Goal: Submit feedback/report problem: Leave review/rating

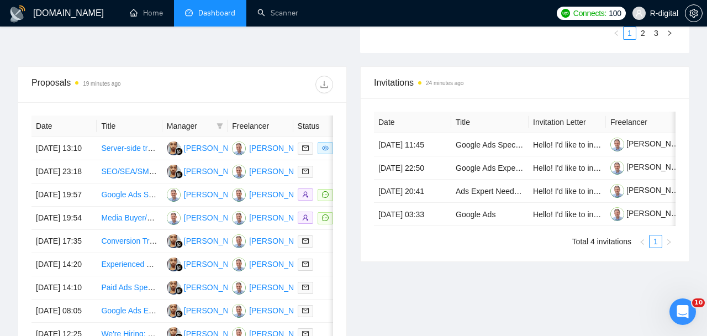
scroll to position [422, 0]
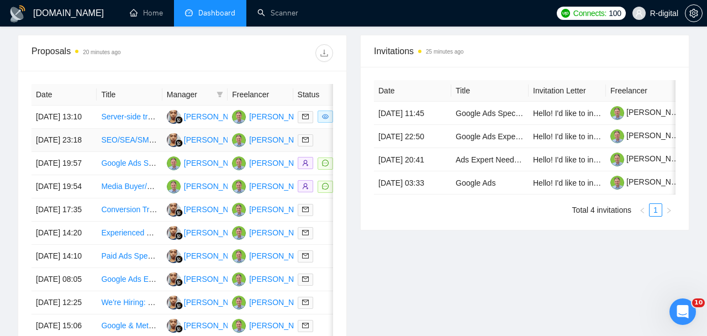
click at [114, 144] on link "SEO/SEA/SMA & Performance Marketing Specialist" at bounding box center [189, 139] width 177 height 9
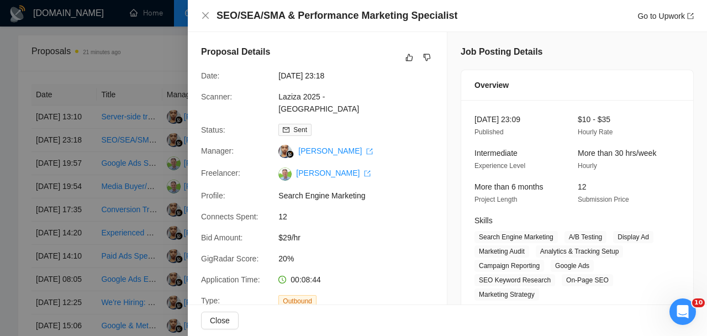
click at [219, 14] on h4 "SEO/SEA/SMA & Performance Marketing Specialist" at bounding box center [337, 16] width 241 height 14
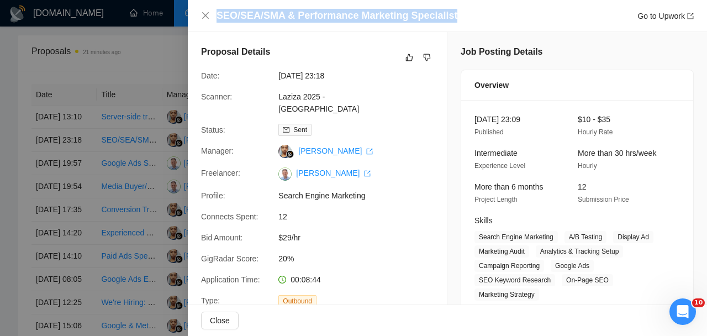
click at [219, 14] on h4 "SEO/SEA/SMA & Performance Marketing Specialist" at bounding box center [337, 16] width 241 height 14
copy h4 "SEO/SEA/SMA & Performance Marketing Specialist"
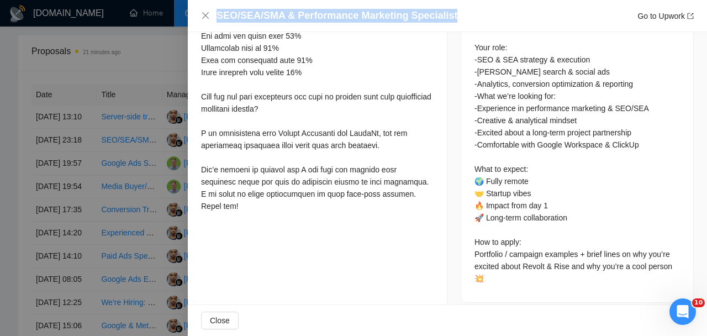
scroll to position [586, 0]
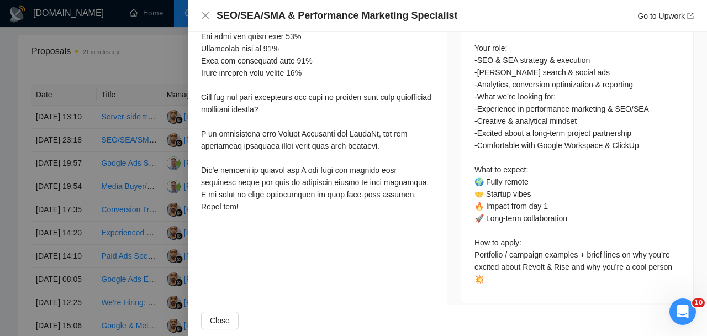
drag, startPoint x: 482, startPoint y: 181, endPoint x: 493, endPoint y: 181, distance: 11.1
click at [493, 181] on div "Description: We’re Revolt & Rise, digital rebels for SMEs. We’re looking for a …" at bounding box center [578, 133] width 206 height 304
click at [516, 181] on div "Description: We’re Revolt & Rise, digital rebels for SMEs. We’re looking for a …" at bounding box center [578, 133] width 206 height 304
drag, startPoint x: 535, startPoint y: 181, endPoint x: 468, endPoint y: 182, distance: 66.9
click at [468, 182] on div "Description: We’re Revolt & Rise, digital rebels for SMEs. We’re looking for a …" at bounding box center [577, 135] width 232 height 335
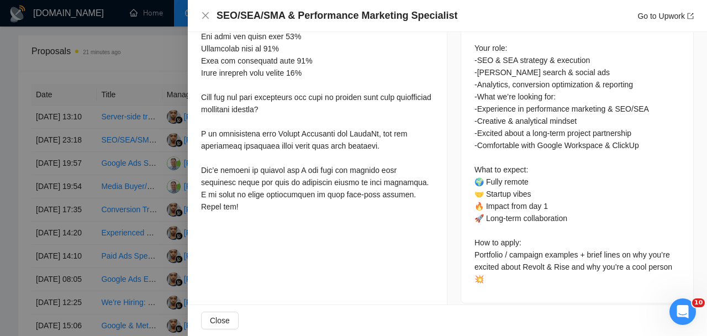
click at [472, 198] on div "Description: We’re Revolt & Rise, digital rebels for SMEs. We’re looking for a …" at bounding box center [577, 135] width 232 height 335
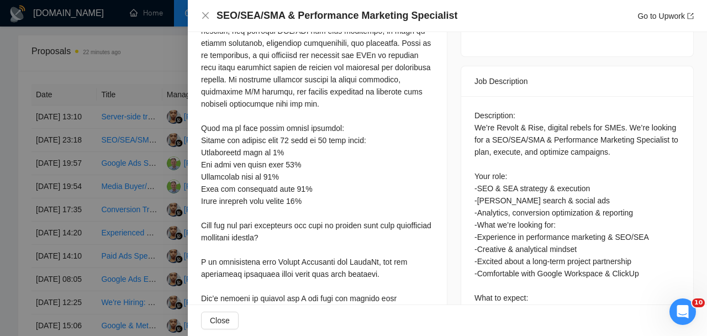
scroll to position [471, 0]
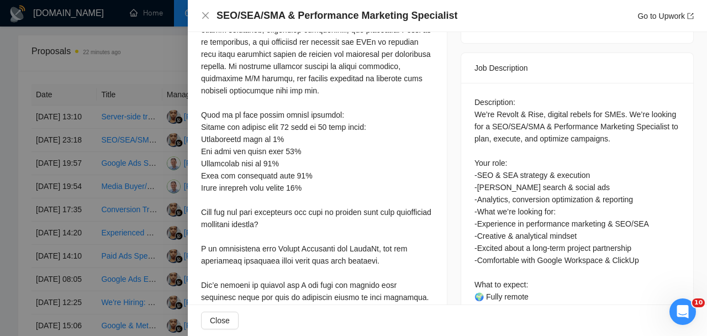
click at [552, 177] on div "Description: We’re Revolt & Rise, digital rebels for SMEs. We’re looking for a …" at bounding box center [578, 248] width 206 height 304
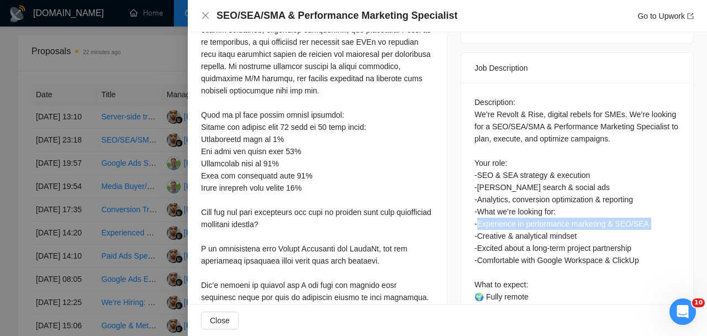
drag, startPoint x: 514, startPoint y: 209, endPoint x: 506, endPoint y: 223, distance: 16.1
click at [506, 223] on div "Description: We’re Revolt & Rise, digital rebels for SMEs. We’re looking for a …" at bounding box center [578, 248] width 206 height 304
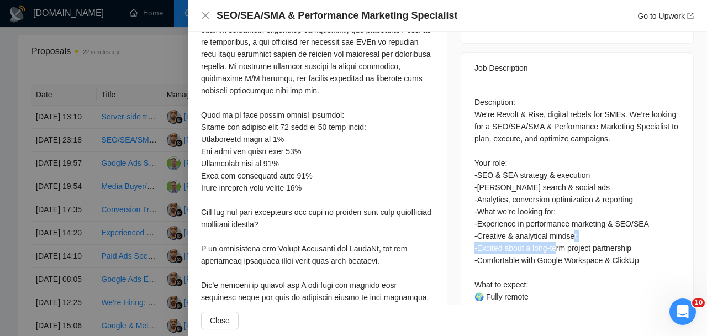
drag, startPoint x: 502, startPoint y: 234, endPoint x: 596, endPoint y: 234, distance: 94.5
click at [596, 234] on div "Description: We’re Revolt & Rise, digital rebels for SMEs. We’re looking for a …" at bounding box center [578, 248] width 206 height 304
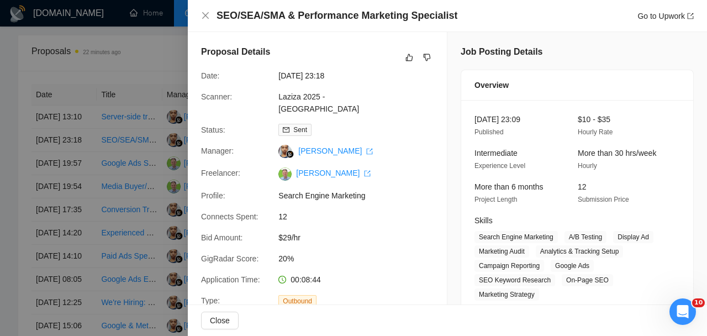
scroll to position [0, 0]
click at [426, 56] on icon "dislike" at bounding box center [427, 57] width 8 height 9
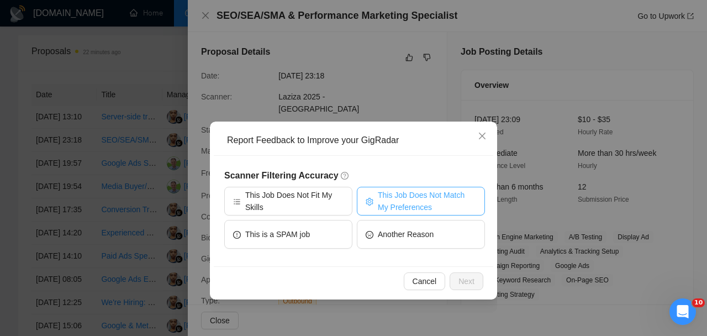
click at [372, 211] on button "This Job Does Not Match My Preferences" at bounding box center [421, 201] width 128 height 29
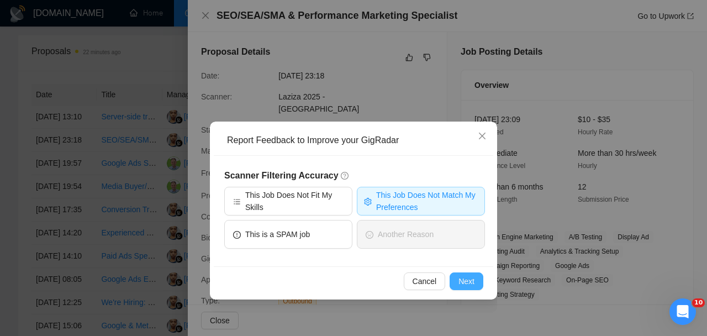
click at [464, 286] on span "Next" at bounding box center [467, 281] width 16 height 12
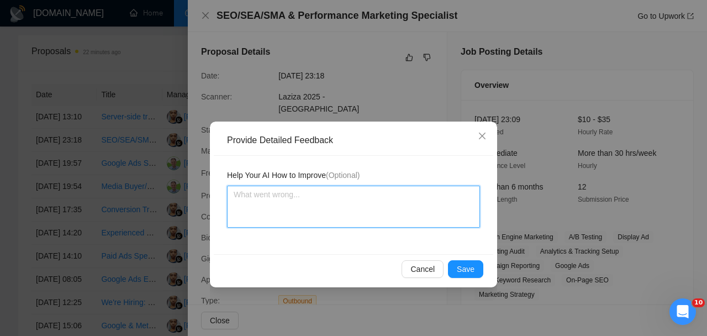
click at [407, 204] on textarea at bounding box center [353, 207] width 253 height 42
type textarea "S"
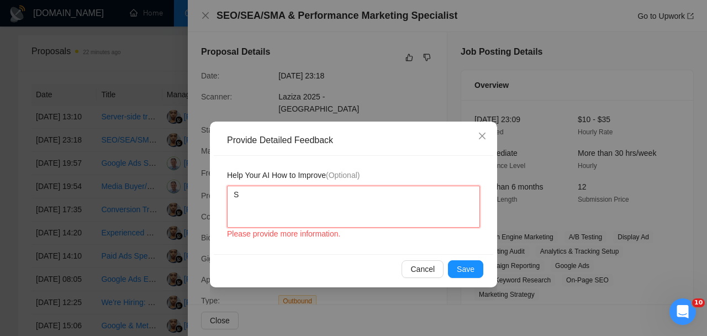
type textarea "SE"
type textarea "SEO"
type textarea "SEO i"
type textarea "SEO is"
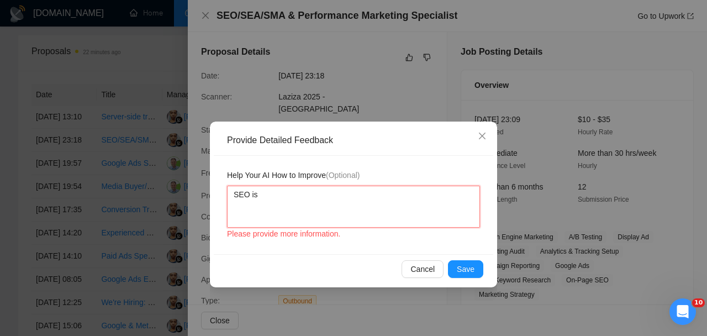
type textarea "SEO is"
type textarea "SEO is n"
type textarea "SEO is ni"
type textarea "SEO is nit"
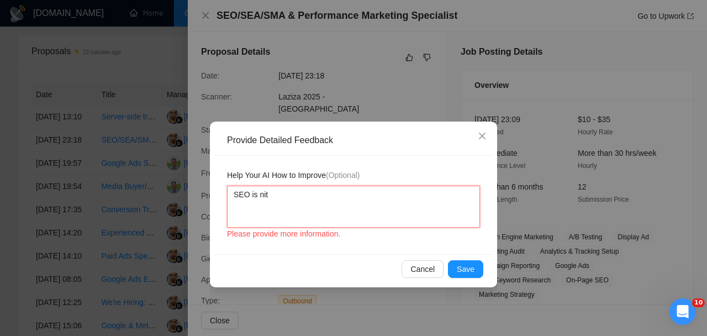
type textarea "SEO is nit"
type textarea "SEO is ni"
type textarea "SEO is n"
type textarea "SEO is no"
type textarea "SEO is not"
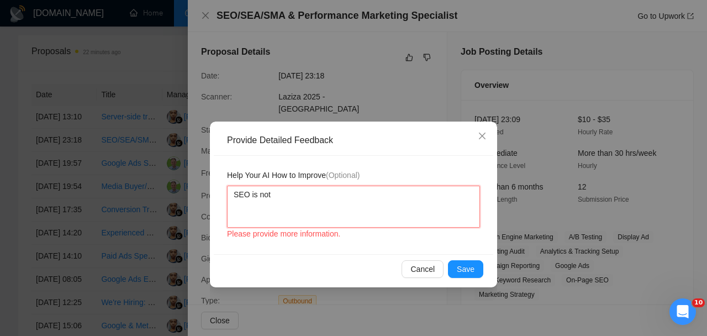
type textarea "SEO is not"
type textarea "SEO is not m"
type textarea "SEO is not my"
type textarea "SEO is not my p"
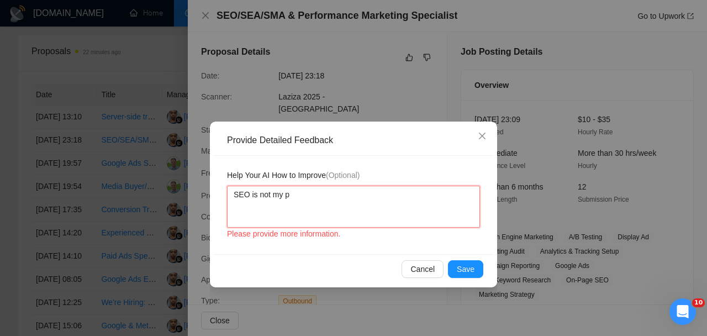
type textarea "SEO is not my"
type textarea "SEO is not my p"
type textarea "SEO is not my pr"
type textarea "SEO is not my pri"
type textarea "SEO is not my prio"
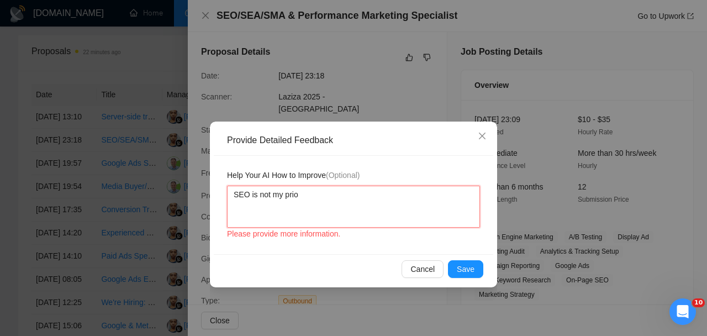
type textarea "SEO is not my prior"
type textarea "SEO is not my priori"
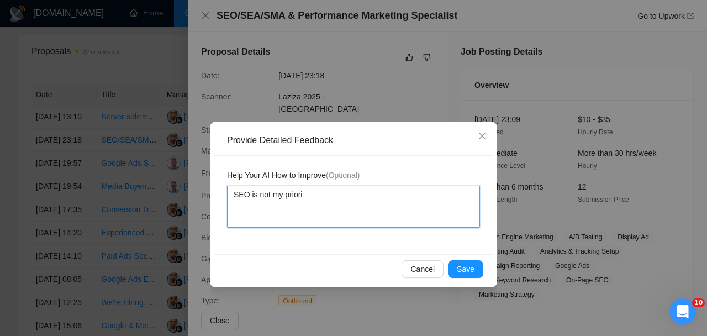
type textarea "SEO is not my priorit"
type textarea "SEO is not my priority"
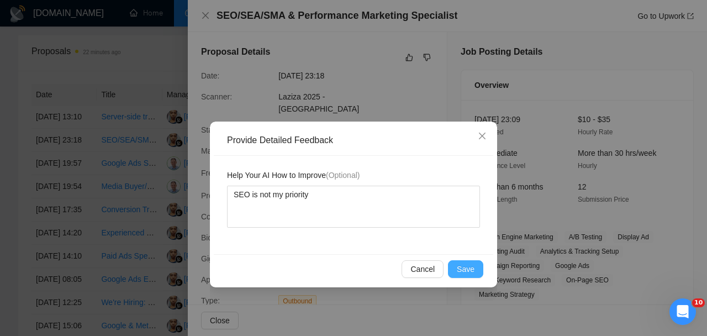
click at [461, 273] on span "Save" at bounding box center [466, 269] width 18 height 12
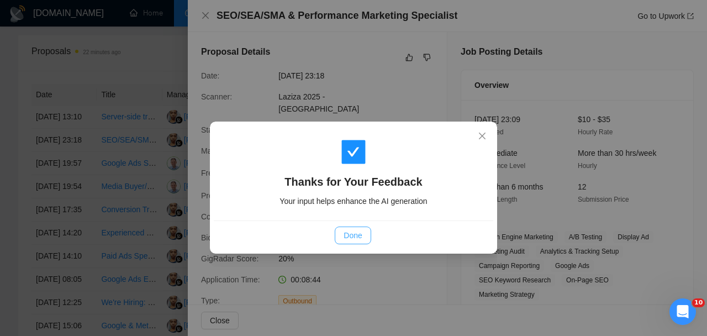
click at [365, 241] on button "Done" at bounding box center [353, 236] width 36 height 18
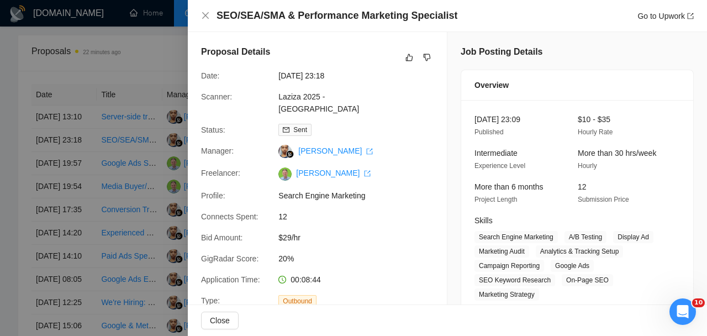
click at [143, 197] on div at bounding box center [353, 168] width 707 height 336
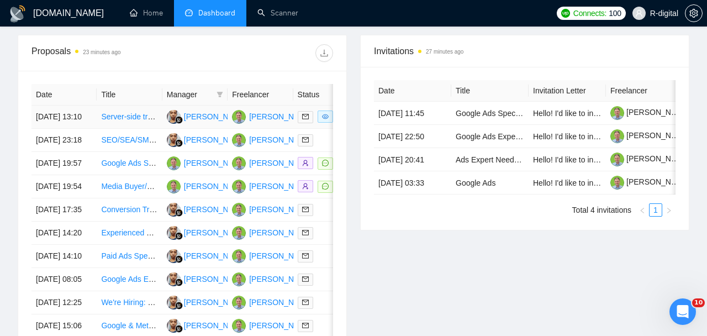
click at [110, 118] on link "Server-side tracking (stape) Google Ads for Shopify" at bounding box center [189, 116] width 176 height 9
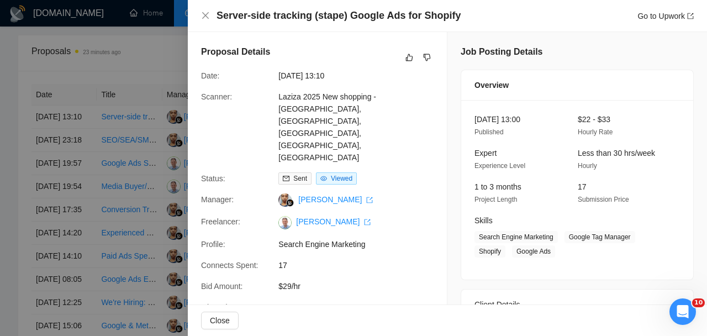
click at [60, 183] on div at bounding box center [353, 168] width 707 height 336
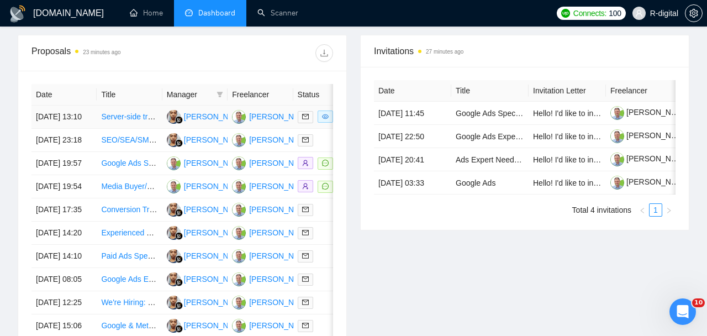
click at [112, 121] on link "Server-side tracking (stape) Google Ads for Shopify" at bounding box center [189, 116] width 176 height 9
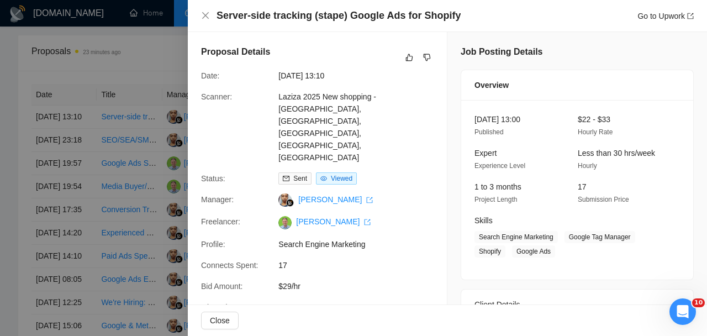
click at [449, 14] on h4 "Server-side tracking (stape) Google Ads for Shopify" at bounding box center [339, 16] width 244 height 14
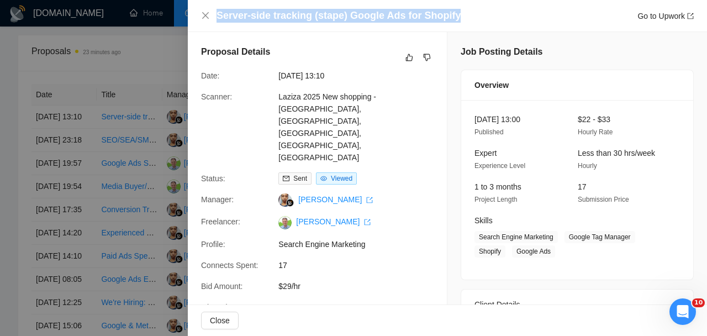
click at [449, 14] on h4 "Server-side tracking (stape) Google Ads for Shopify" at bounding box center [339, 16] width 244 height 14
copy h4 "Server-side tracking (stape) Google Ads for Shopify"
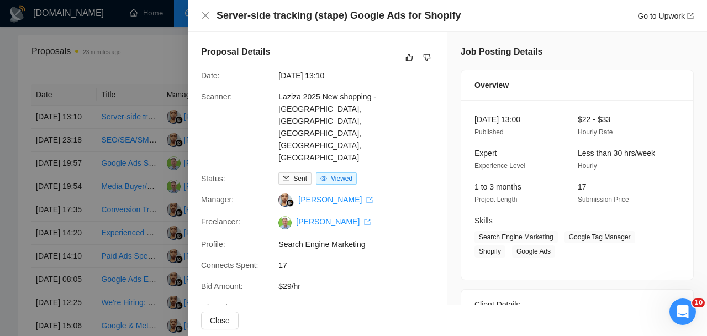
click at [401, 206] on div "Proposal Details Date: 14 Sep, 2025 13:10 Scanner: Laziza 2025 New shopping - U…" at bounding box center [317, 200] width 259 height 337
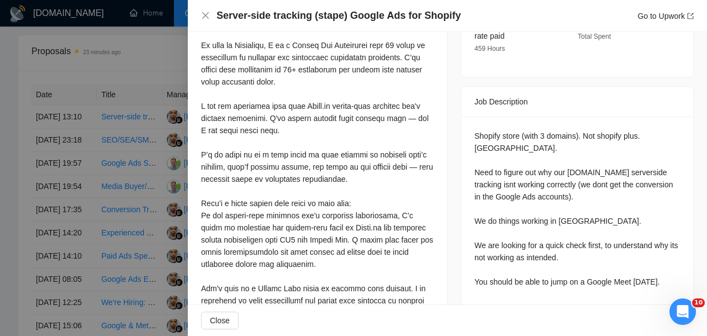
scroll to position [408, 0]
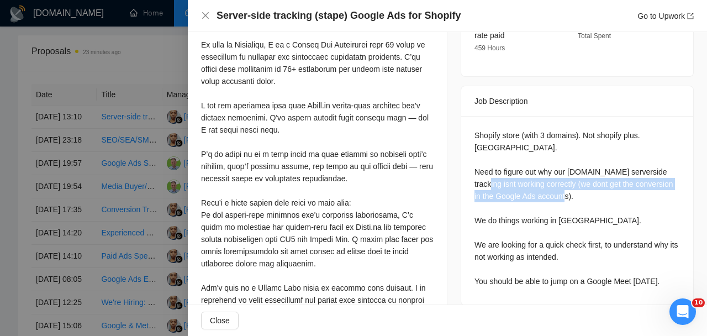
drag, startPoint x: 518, startPoint y: 144, endPoint x: 517, endPoint y: 181, distance: 37.0
click at [517, 181] on div "Shopify store (with 3 domains). Not shopify plus. Europe. Need to figure out wh…" at bounding box center [578, 208] width 206 height 158
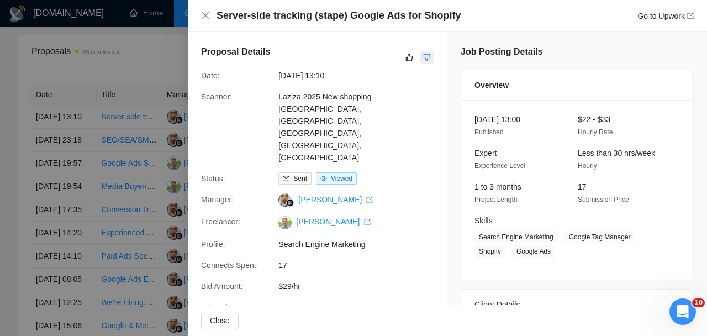
scroll to position [0, 0]
click at [431, 52] on button "button" at bounding box center [427, 57] width 13 height 13
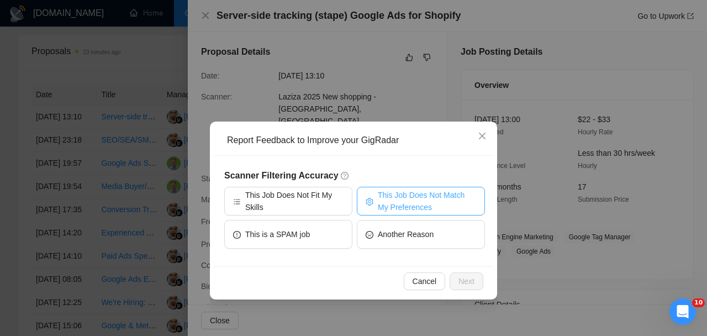
click at [365, 192] on button "This Job Does Not Match My Preferences" at bounding box center [421, 201] width 128 height 29
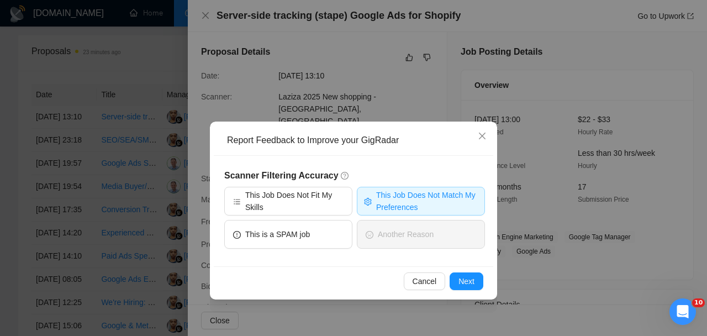
click at [334, 186] on div "Scanner Filtering Accuracy This Job Does Not Fit My Skills This Job Does Not Ma…" at bounding box center [354, 211] width 261 height 84
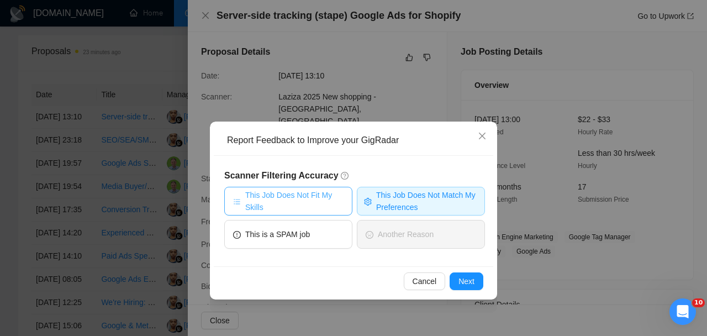
click at [333, 198] on span "This Job Does Not Fit My Skills" at bounding box center [294, 201] width 98 height 24
click at [458, 273] on button "Next" at bounding box center [467, 281] width 34 height 18
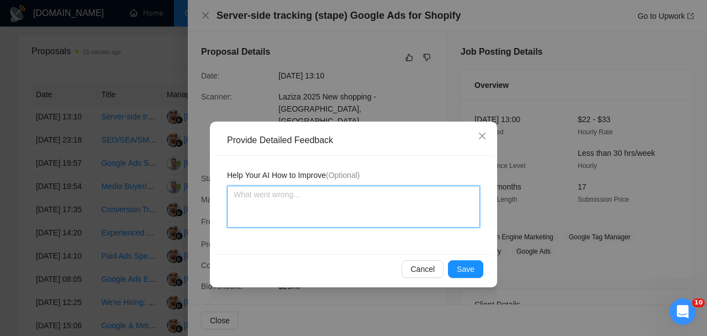
click at [286, 196] on textarea at bounding box center [353, 207] width 253 height 42
type textarea "i"
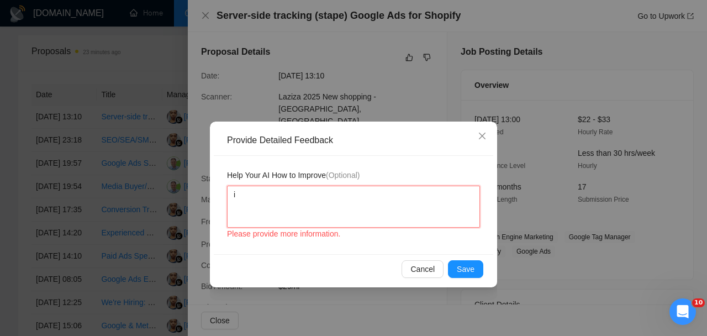
type textarea "is"
type textarea "iss"
type textarea "issu"
type textarea "issue"
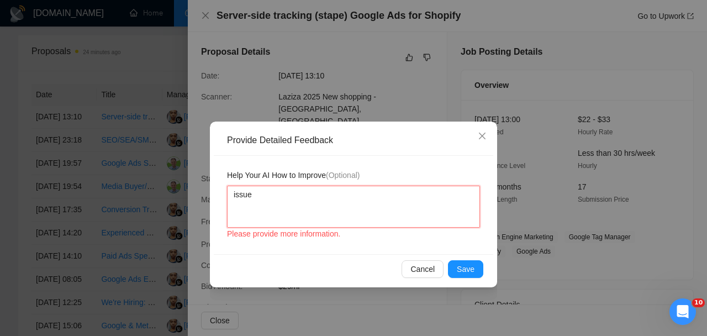
type textarea "issue r"
type textarea "issue re"
type textarea "issue res"
type textarea "issue reso"
type textarea "issue resol"
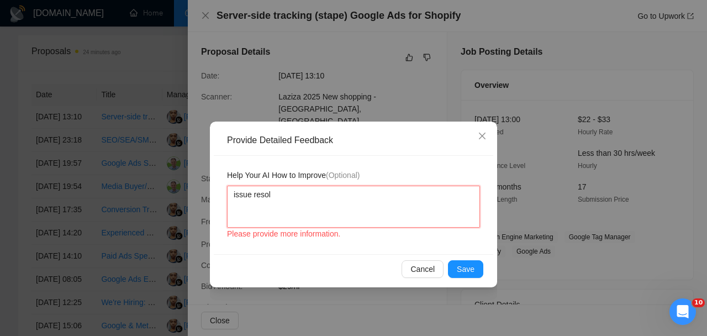
type textarea "issue resolu"
type textarea "issue resolut"
type textarea "issue resoluti"
type textarea "issue resolutio"
type textarea "issue resolution"
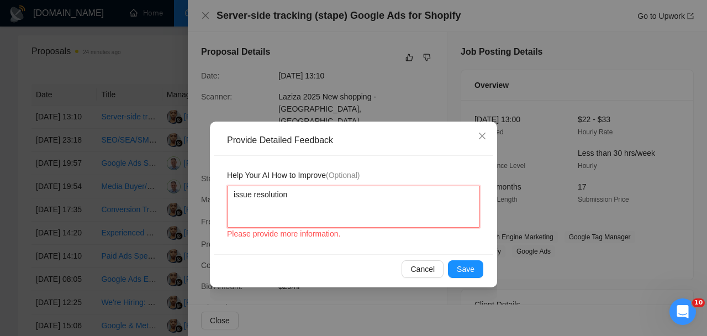
type textarea "issue resolution"
type textarea "issue resolution -"
type textarea "issue resolution - n"
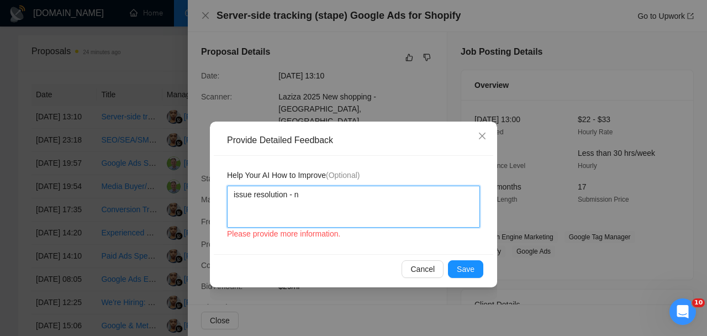
type textarea "issue resolution - no"
type textarea "issue resolution - not"
type textarea "issue resolution - not ,"
type textarea "issue resolution - not"
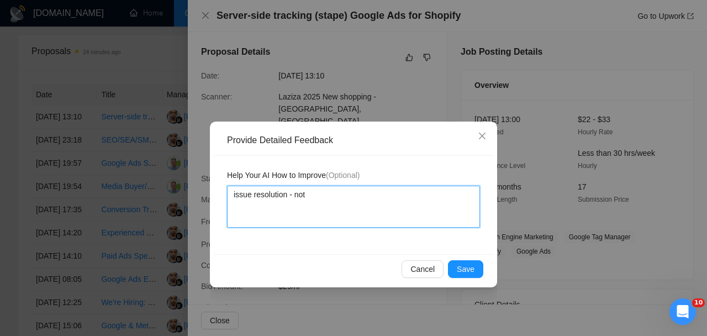
type textarea "issue resolution - not m"
type textarea "issue resolution - not my"
type textarea "issue resolution - not my t"
type textarea "issue resolution - not my to"
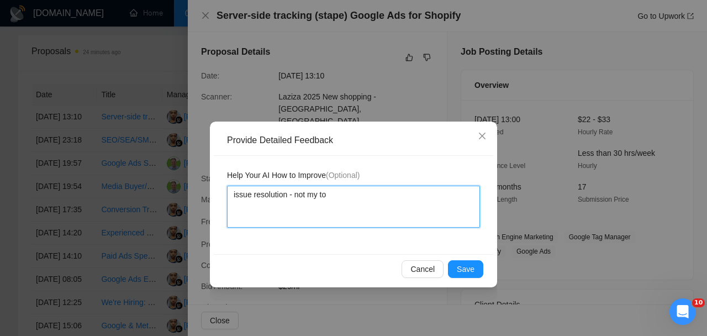
type textarea "issue resolution - not my top"
type textarea "issue resolution - not my topi"
type textarea "issue resolution - not my topic"
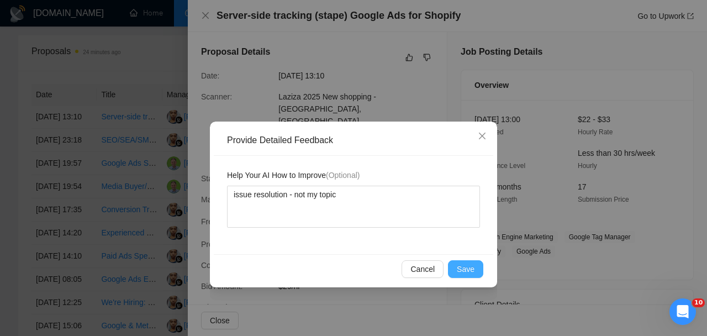
click at [480, 267] on button "Save" at bounding box center [465, 269] width 35 height 18
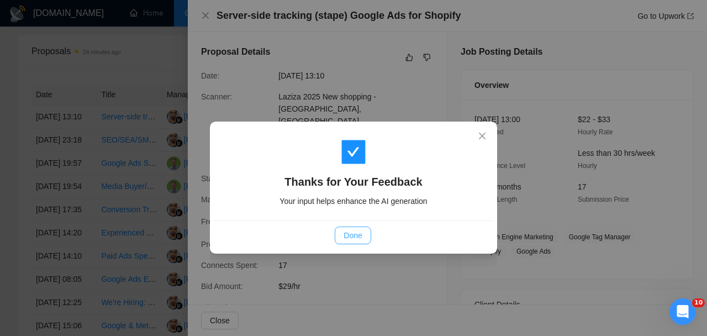
click at [356, 231] on span "Done" at bounding box center [353, 235] width 18 height 12
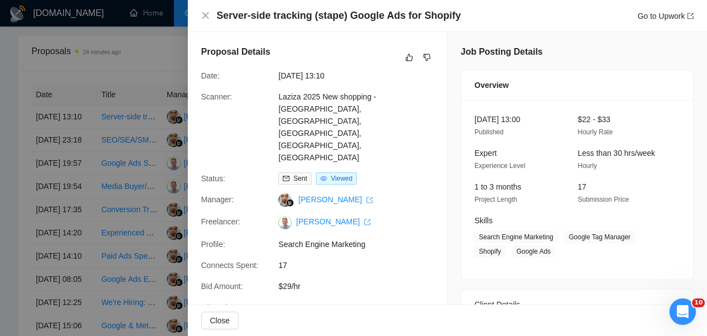
click at [39, 136] on div at bounding box center [353, 168] width 707 height 336
